Goal: Task Accomplishment & Management: Manage account settings

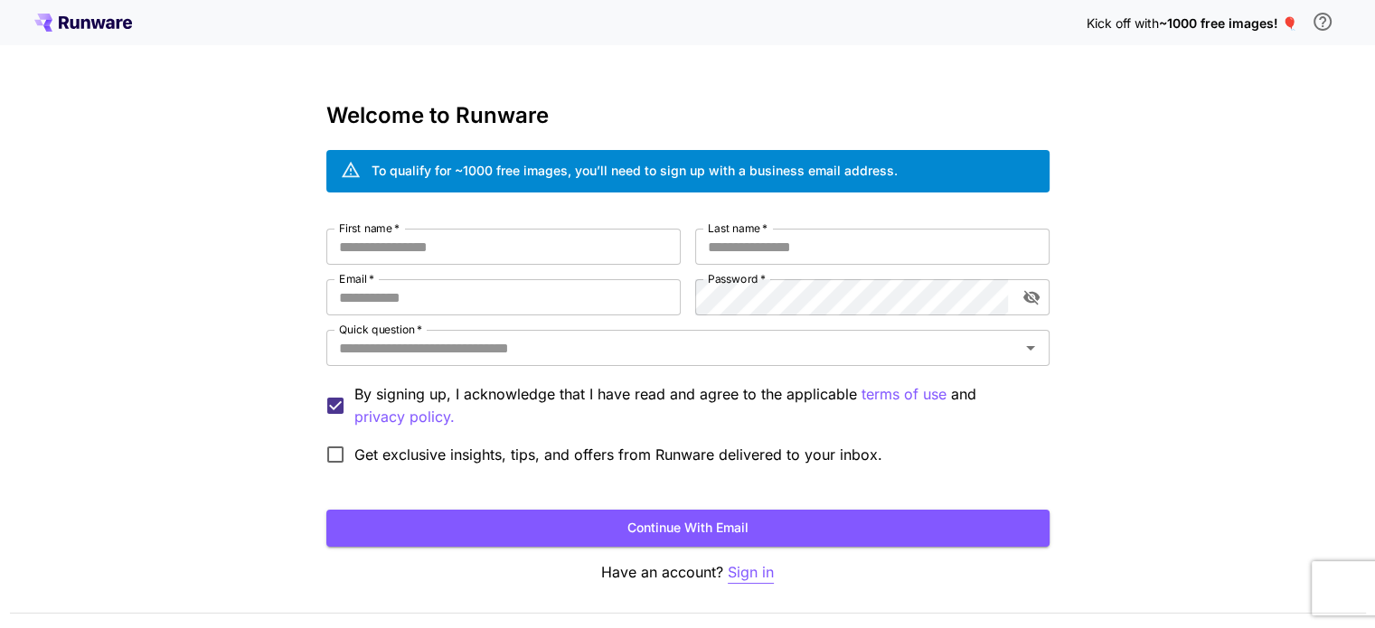
type input "**********"
click at [751, 561] on p "Sign in" at bounding box center [751, 572] width 46 height 23
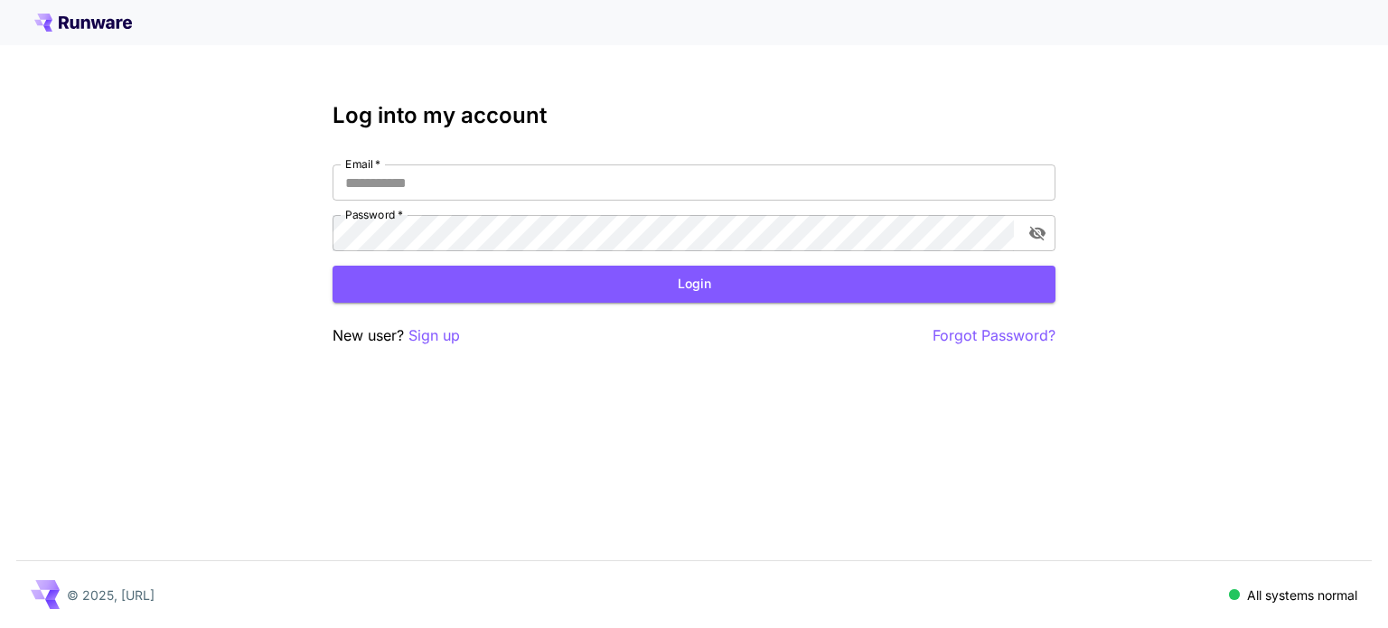
type input "**********"
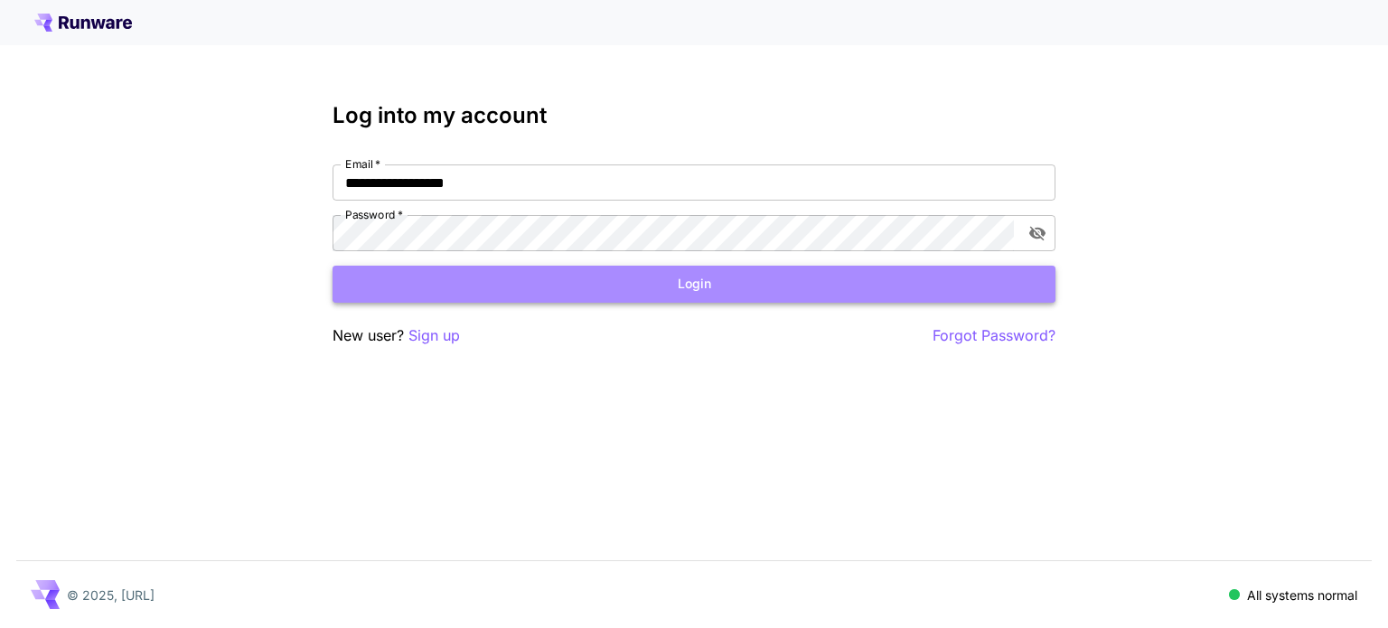
click at [741, 277] on button "Login" at bounding box center [694, 284] width 723 height 37
